Goal: Information Seeking & Learning: Learn about a topic

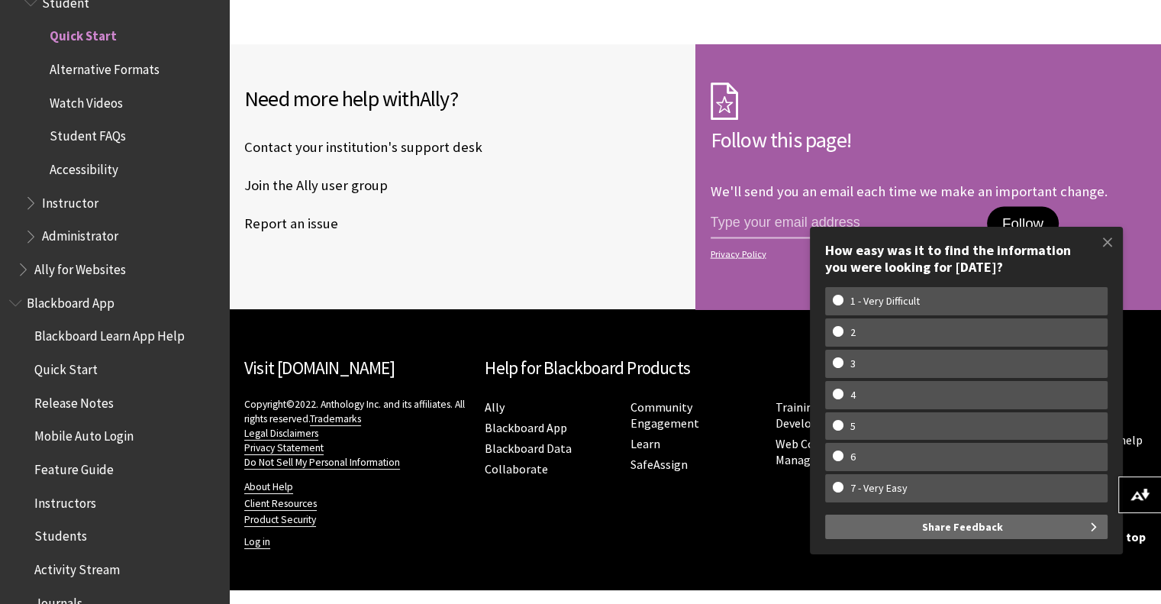
scroll to position [3243, 0]
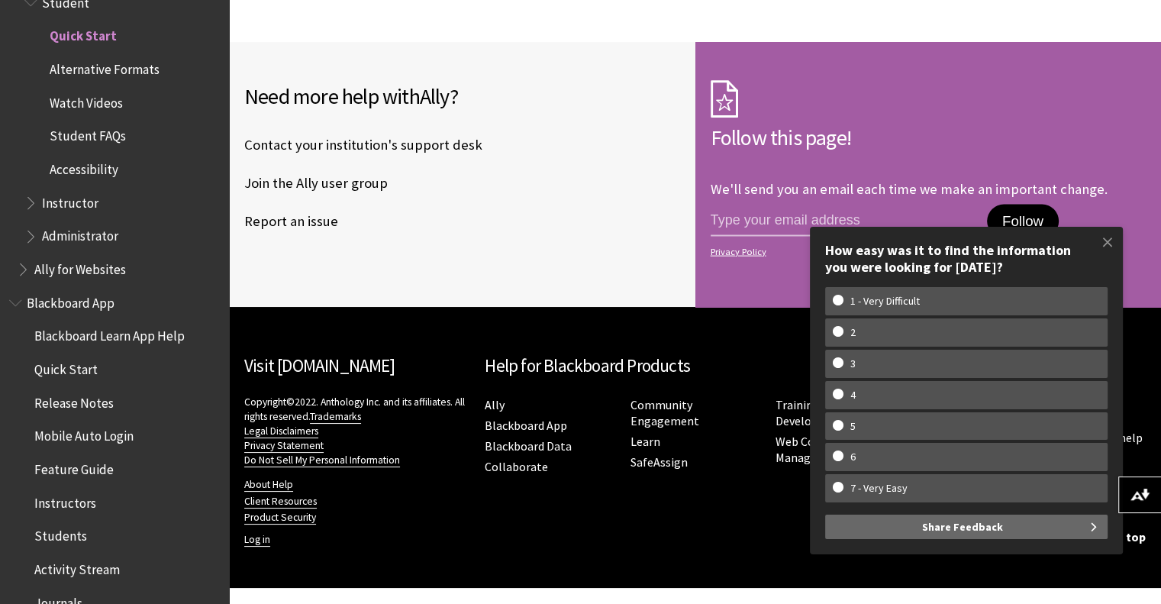
click at [104, 137] on span "Student FAQs" at bounding box center [88, 134] width 76 height 21
click at [92, 170] on span "Accessibility" at bounding box center [84, 167] width 69 height 21
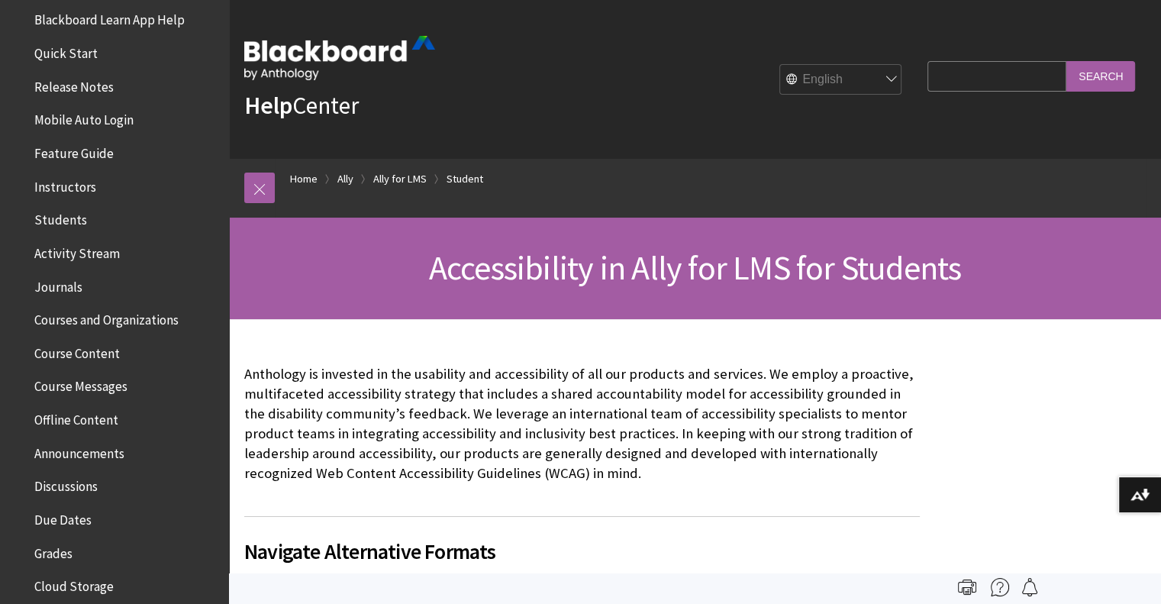
scroll to position [444, 0]
click at [70, 162] on span "Feature Guide" at bounding box center [118, 153] width 203 height 26
click at [73, 198] on span "Instructors" at bounding box center [118, 186] width 203 height 26
click at [70, 220] on span "Students" at bounding box center [60, 216] width 53 height 21
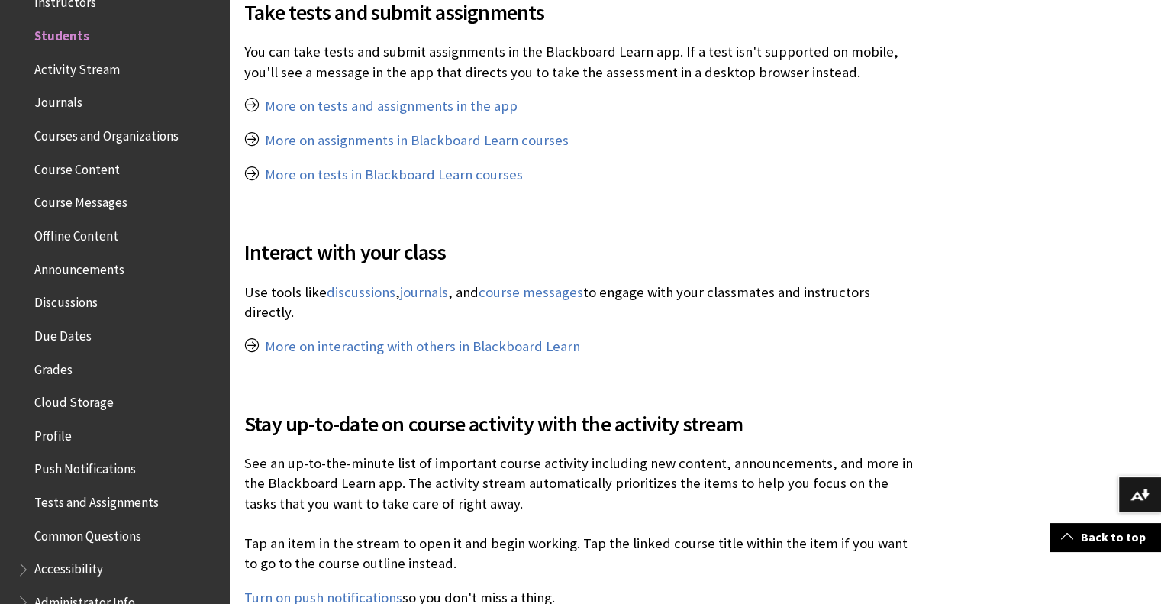
scroll to position [1010, 0]
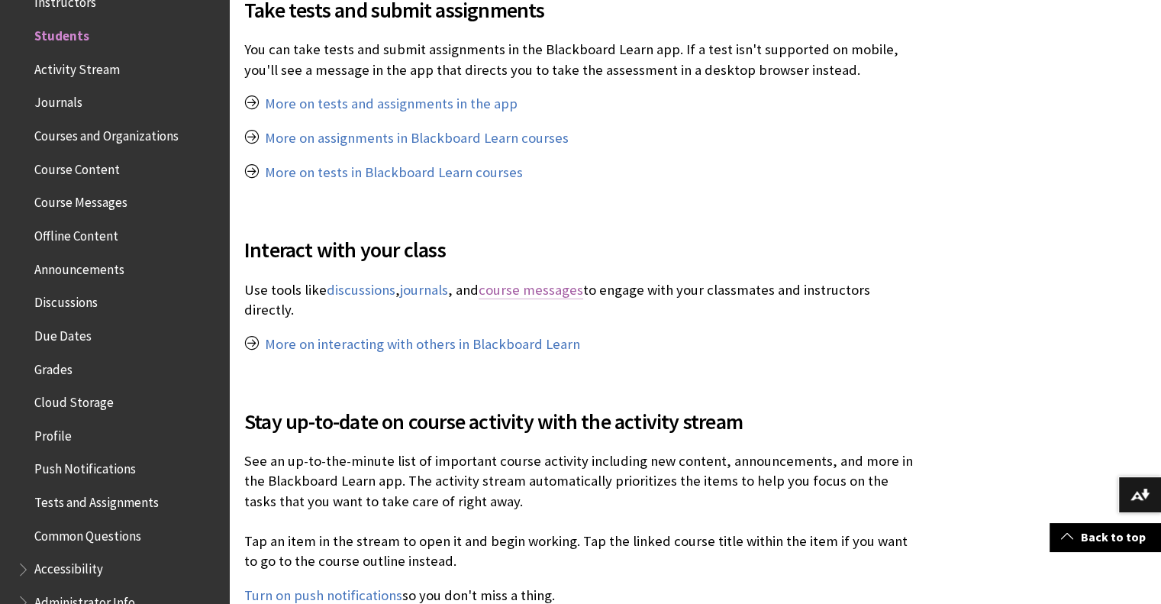
click at [566, 292] on link "course messages" at bounding box center [531, 290] width 105 height 18
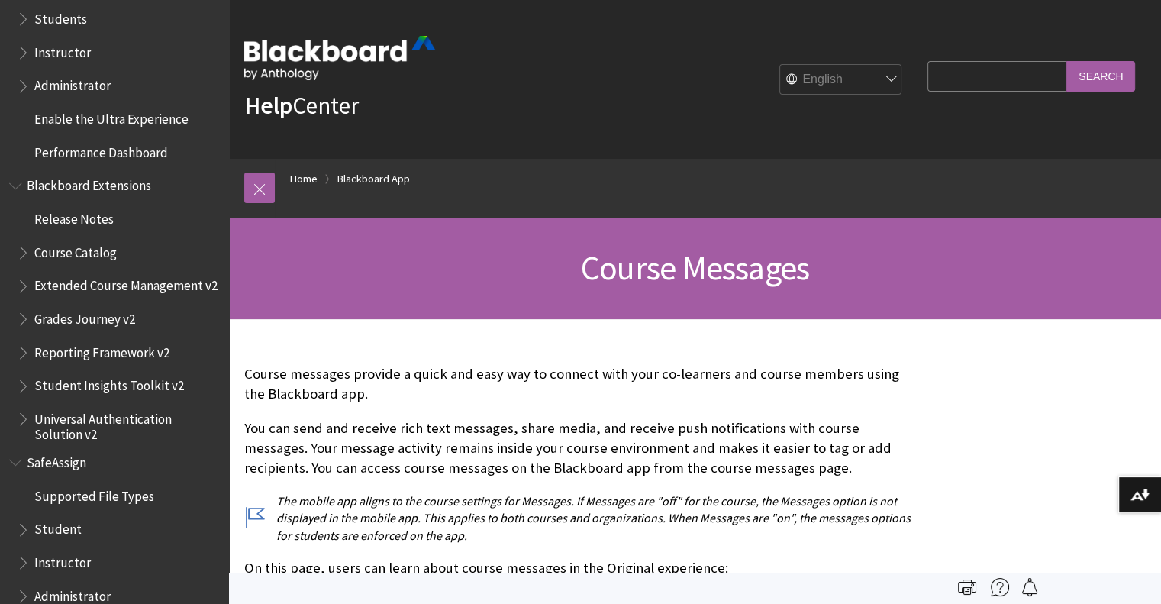
scroll to position [1519, 0]
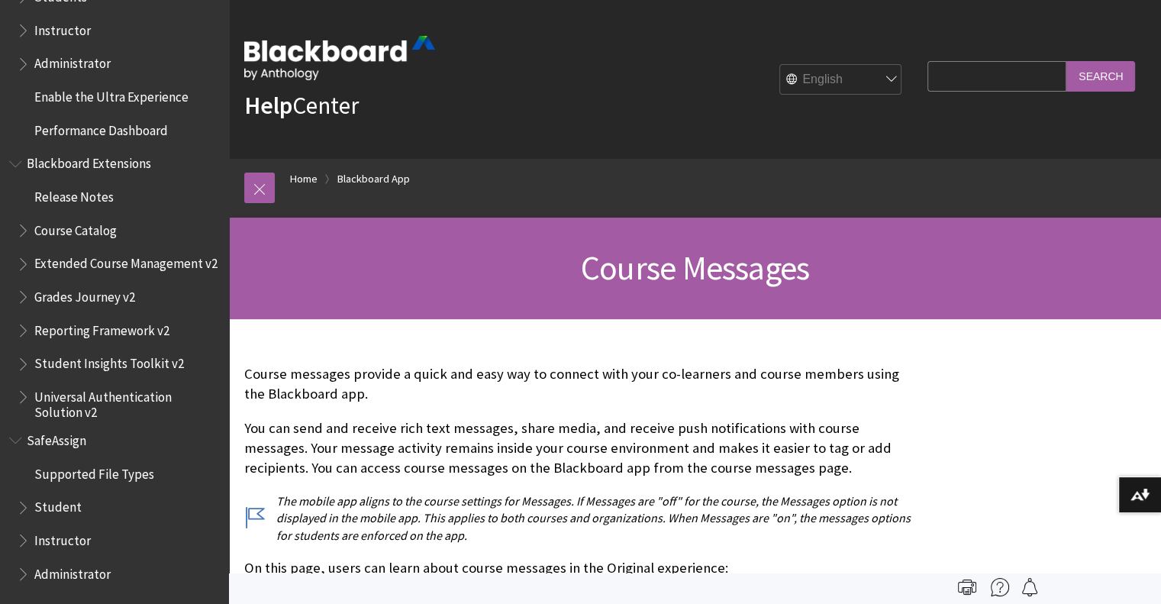
click at [156, 367] on span "Student Insights Toolkit v2" at bounding box center [109, 361] width 150 height 21
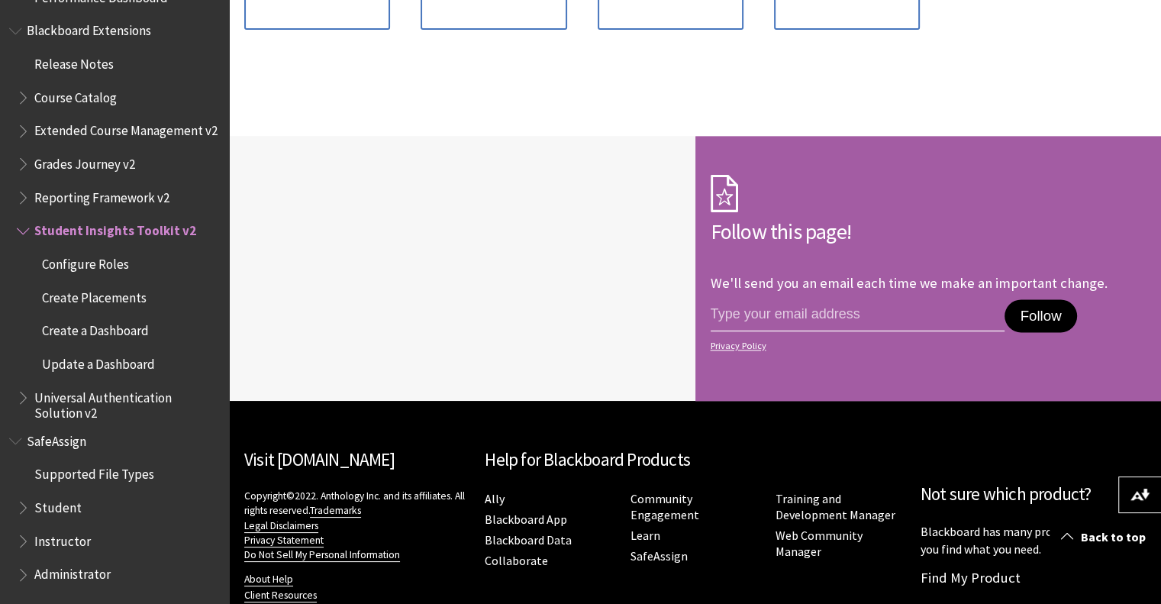
scroll to position [2055, 0]
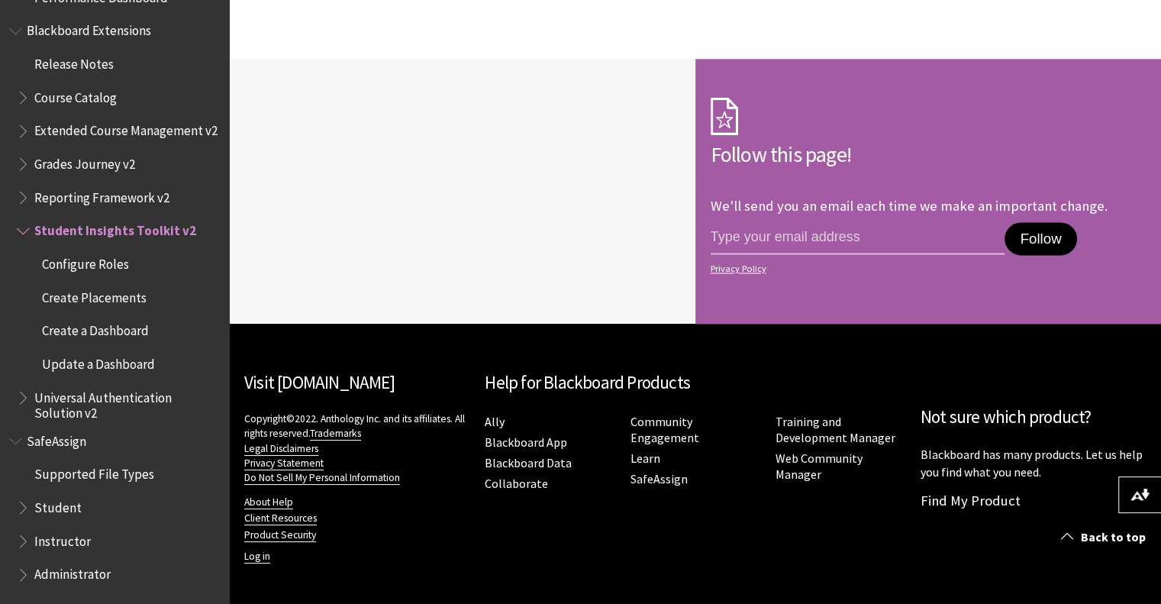
click at [89, 441] on span "SafeAssign" at bounding box center [114, 441] width 211 height 26
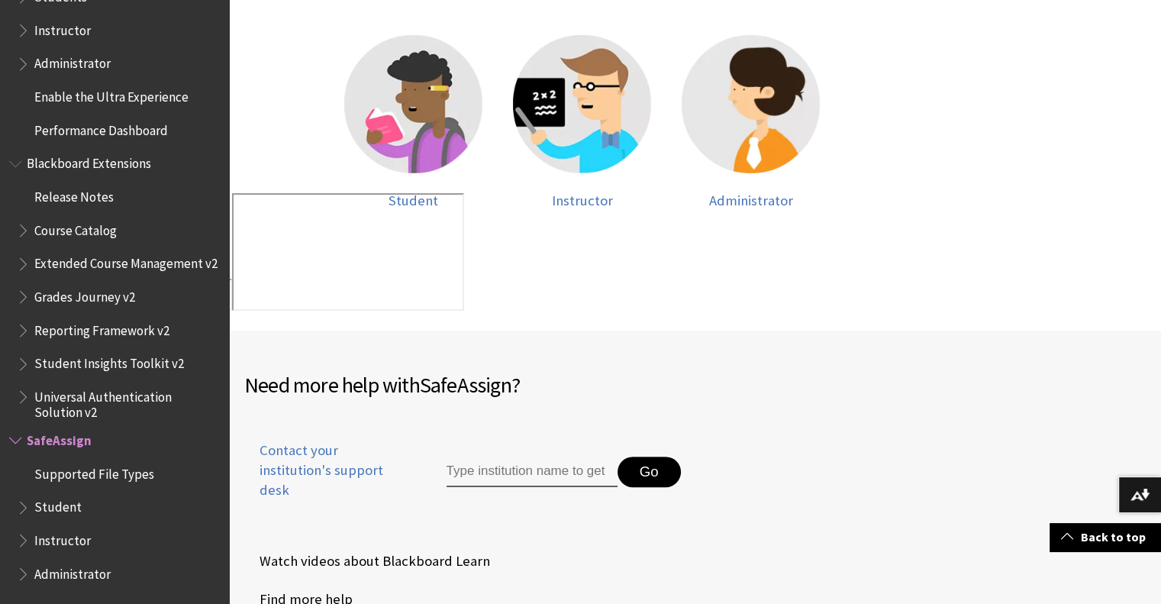
scroll to position [412, 0]
click at [434, 113] on img at bounding box center [413, 103] width 138 height 138
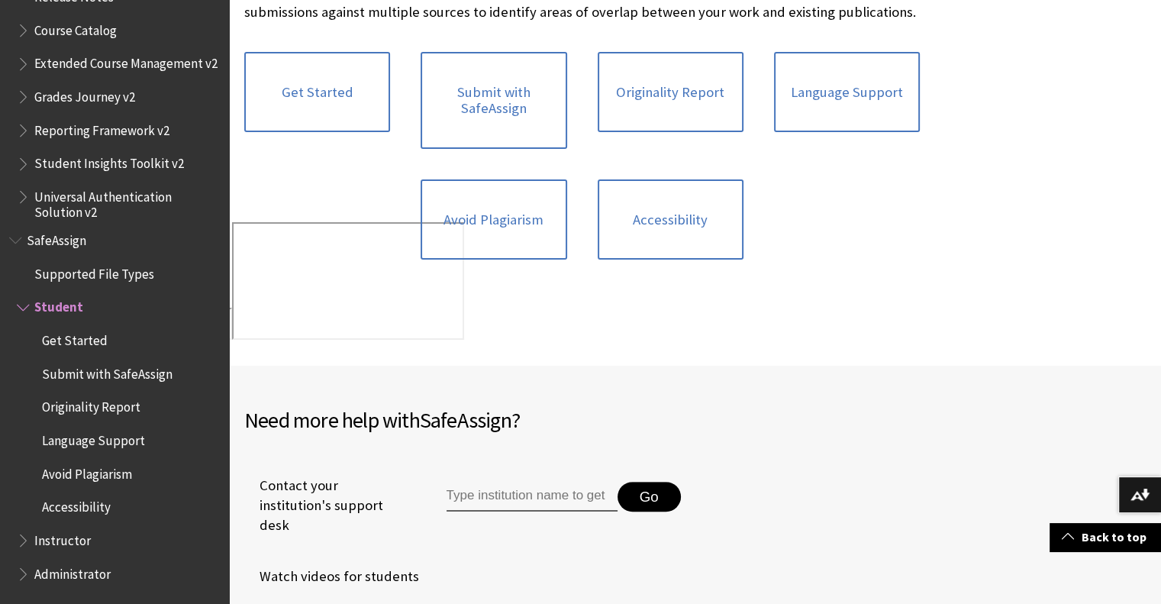
scroll to position [386, 0]
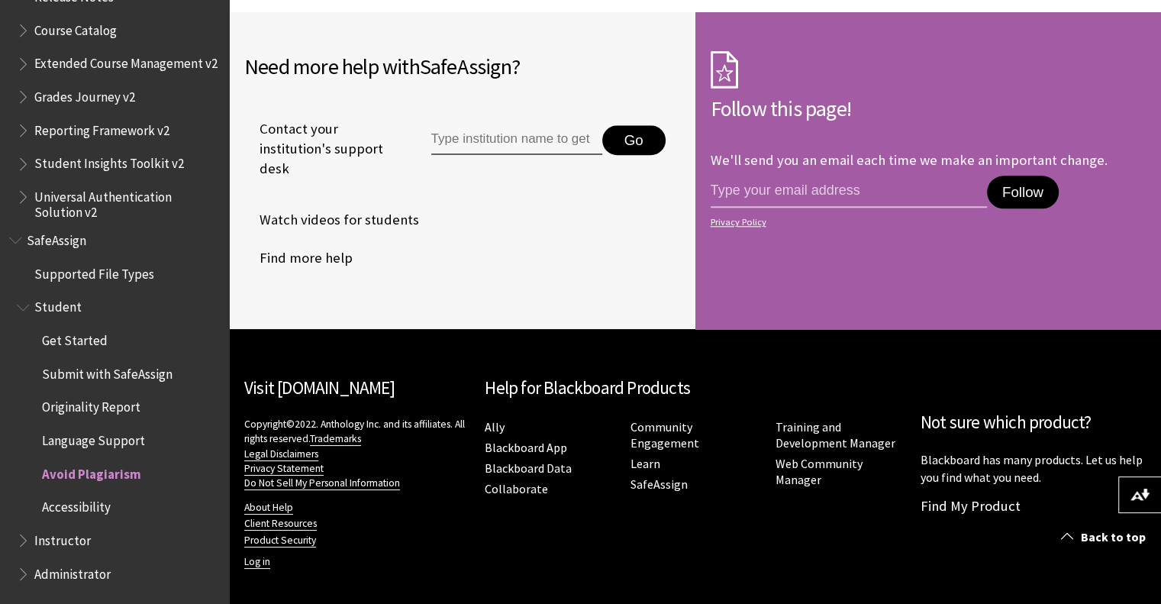
scroll to position [1602, 0]
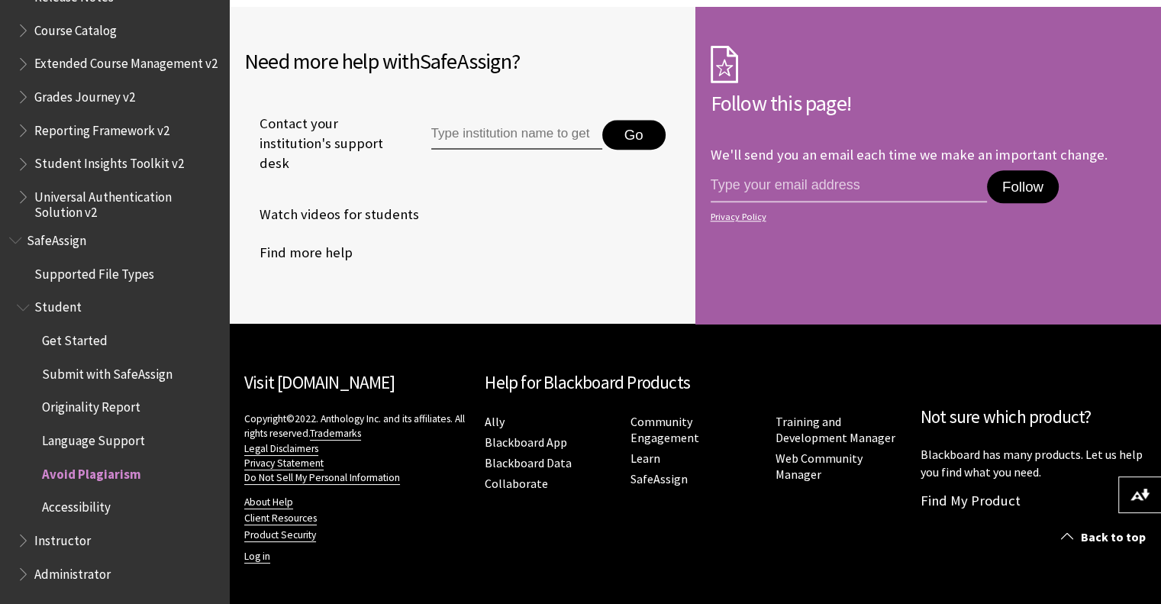
click at [122, 513] on span "Accessibility" at bounding box center [121, 508] width 195 height 26
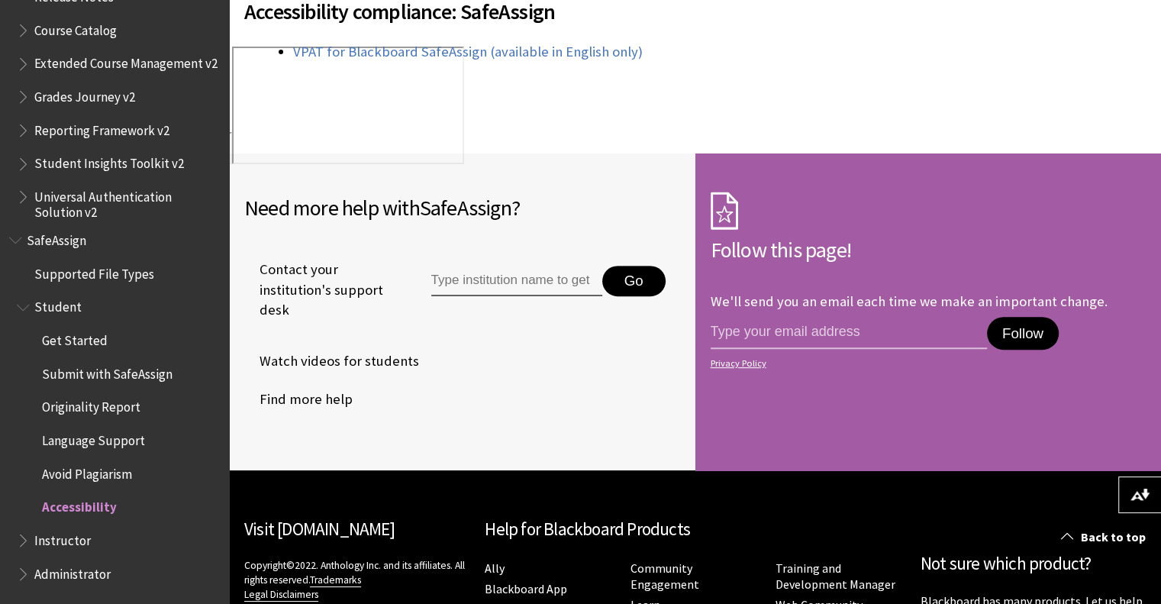
scroll to position [558, 0]
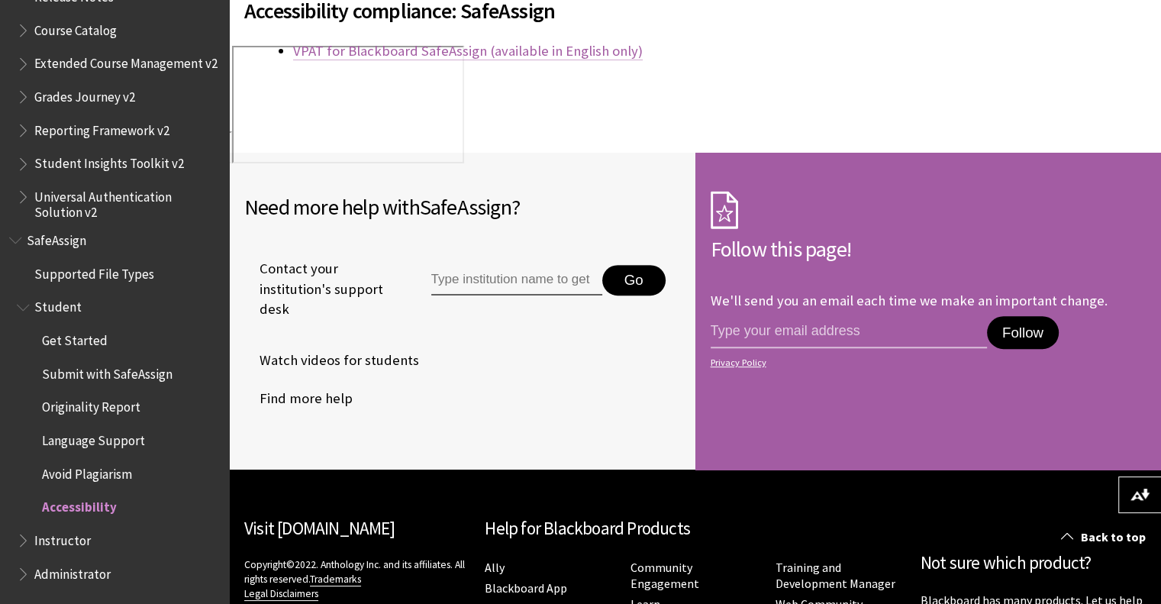
click at [528, 59] on link "VPAT for Blackboard SafeAssign (available in English only)" at bounding box center [468, 51] width 350 height 18
